Goal: Task Accomplishment & Management: Manage account settings

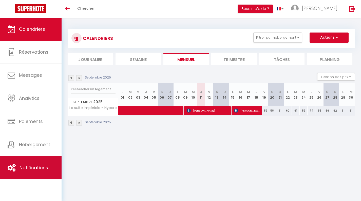
click at [52, 174] on link "Notifications" at bounding box center [31, 167] width 62 height 23
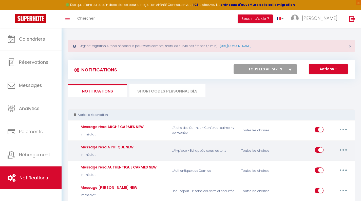
select select
checkbox input "false"
select select
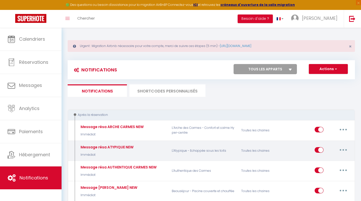
checkbox input "false"
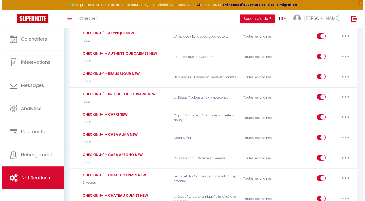
scroll to position [1182, 0]
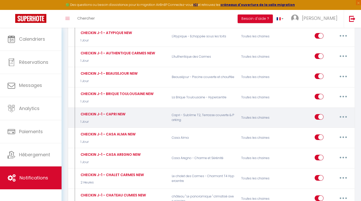
click at [346, 113] on button "button" at bounding box center [344, 117] width 14 height 8
click at [336, 124] on link "Editer" at bounding box center [331, 128] width 38 height 9
type input "CHECKIN J-1 - CAPRI NEW"
select select "1 Jour"
select select "if_booking_is_paid"
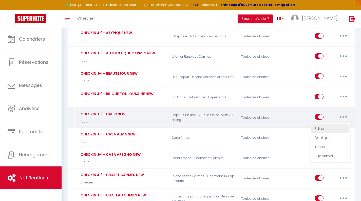
checkbox input "true"
checkbox input "false"
radio input "true"
type input "Guide de bienvenue"
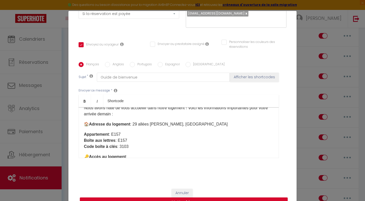
scroll to position [18, 0]
drag, startPoint x: 122, startPoint y: 133, endPoint x: 82, endPoint y: 136, distance: 39.4
click at [84, 136] on p "Appartement : E157 Boîte aux lettres : E157 Code boîte à clés : 3103" at bounding box center [179, 140] width 190 height 18
copy p "Appartement : E157"
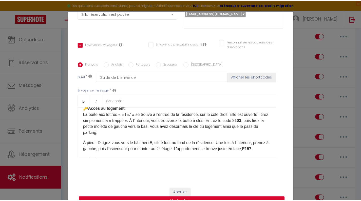
scroll to position [68, 0]
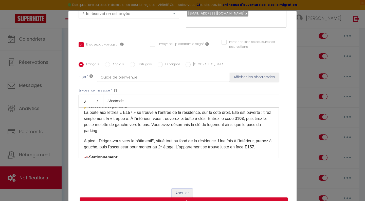
click at [182, 193] on button "Annuler" at bounding box center [182, 192] width 21 height 9
